Goal: Information Seeking & Learning: Find specific fact

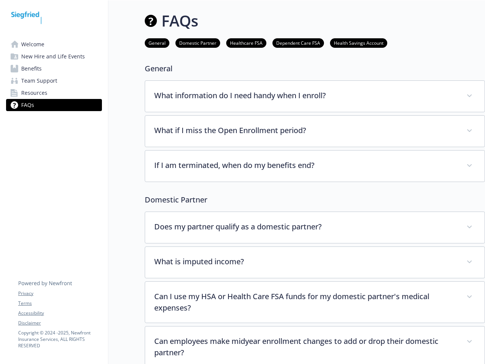
click at [242, 182] on div "If I am terminated, when do my benefits end? Your participation in the company’…" at bounding box center [315, 166] width 340 height 32
click at [60, 313] on link "Accessibility" at bounding box center [59, 313] width 83 height 7
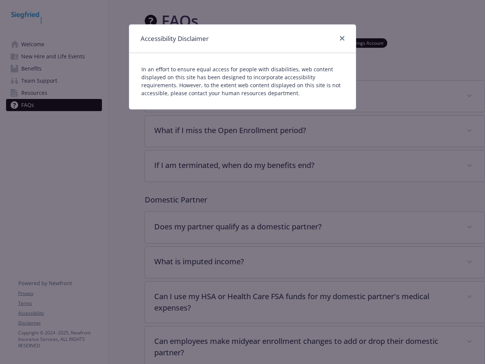
click at [60, 323] on div "Accessibility Disclaimer In an effort to ensure equal access for people with di…" at bounding box center [242, 182] width 485 height 364
click at [315, 96] on p "In an effort to ensure equal access for people with disabilities, web content d…" at bounding box center [242, 81] width 202 height 32
